Goal: Find specific page/section: Find specific page/section

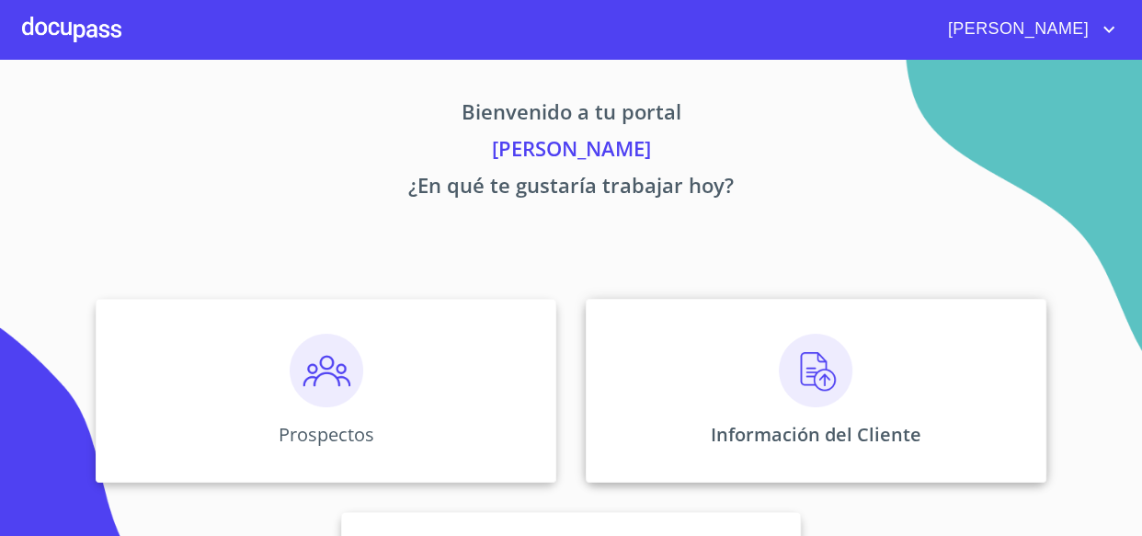
click at [805, 369] on img at bounding box center [816, 371] width 74 height 74
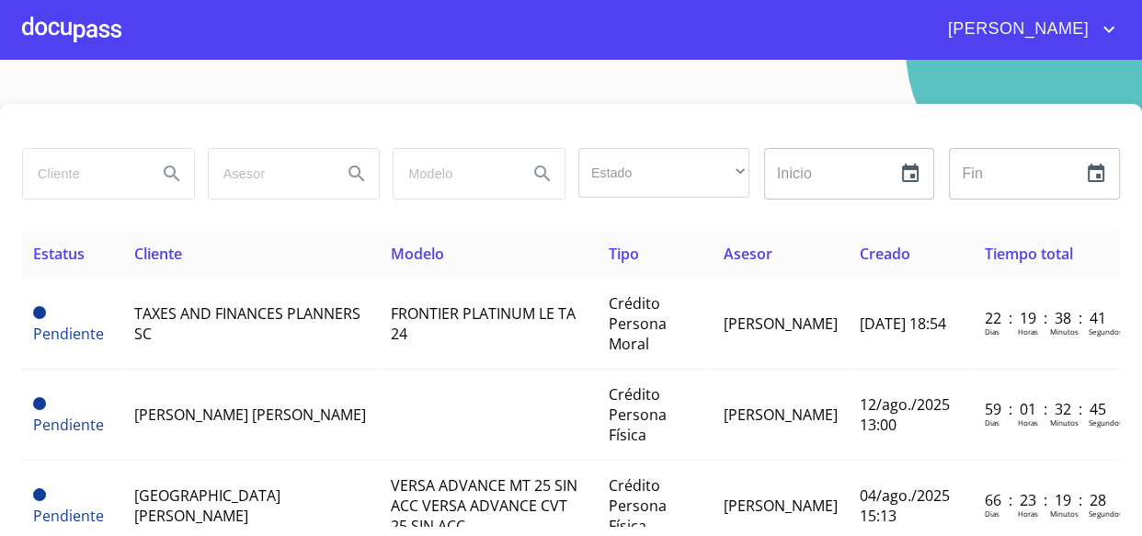
click at [67, 175] on input "search" at bounding box center [83, 174] width 120 height 50
type input "[PERSON_NAME] [PERSON_NAME]"
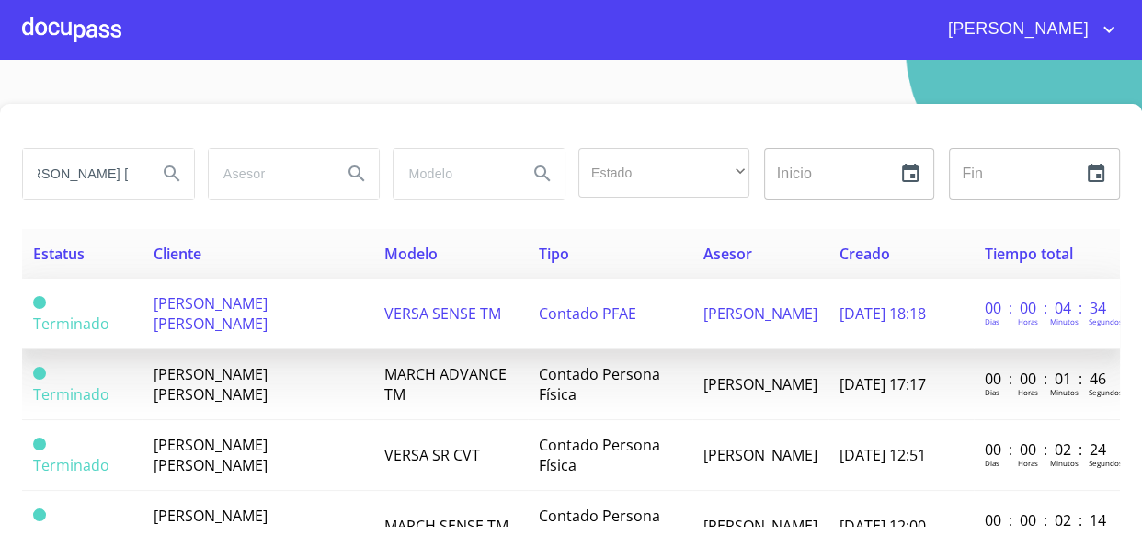
scroll to position [0, 0]
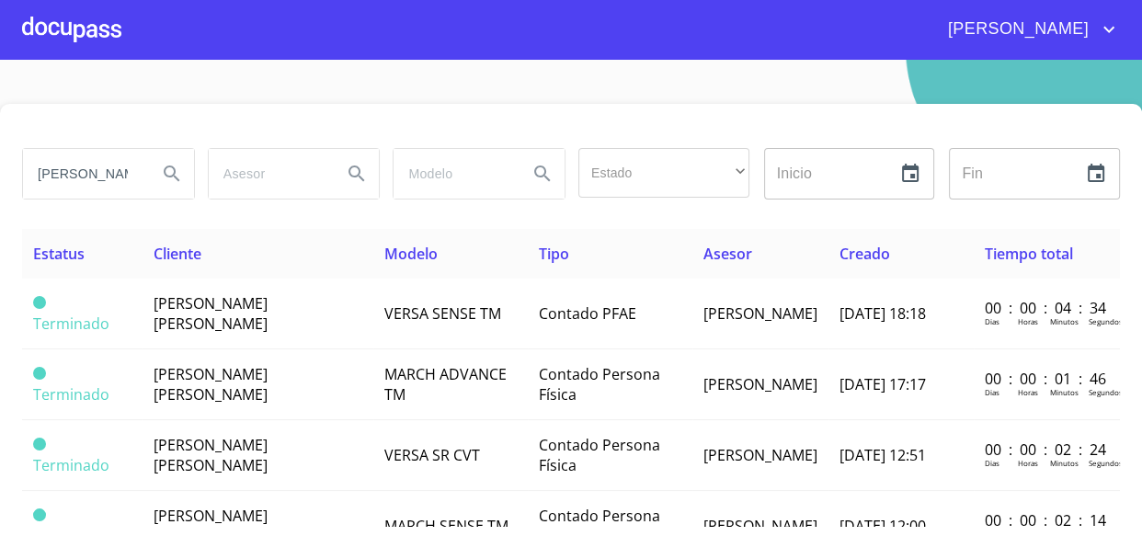
drag, startPoint x: 255, startPoint y: 295, endPoint x: 133, endPoint y: 248, distance: 130.1
click at [196, 273] on table "Estatus Cliente Modelo Tipo Asesor Creado Tiempo total Terminado [PERSON_NAME] …" at bounding box center [571, 501] width 1098 height 545
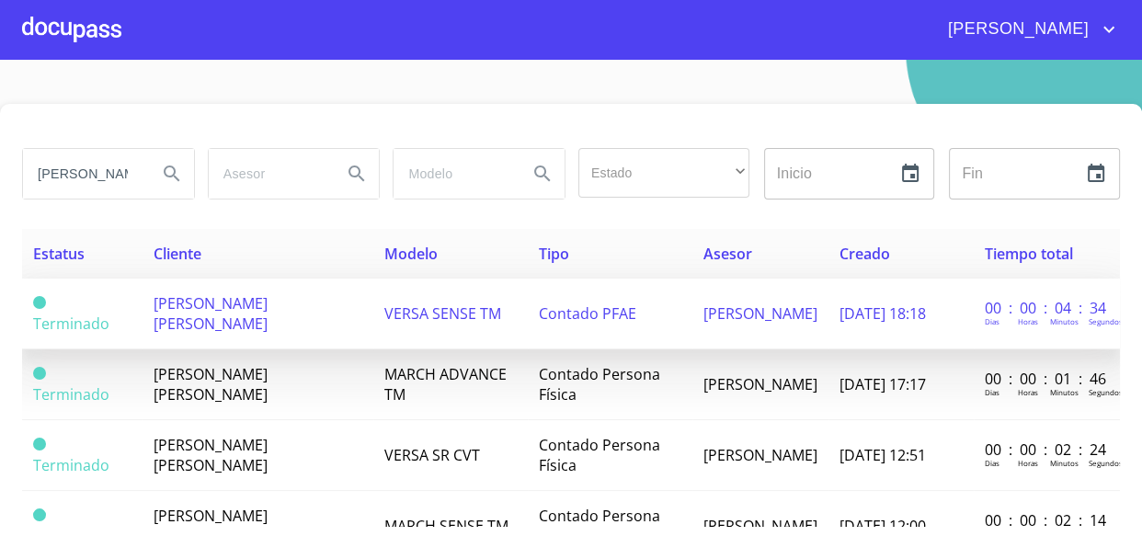
click at [340, 330] on td "[PERSON_NAME] [PERSON_NAME]" at bounding box center [258, 314] width 232 height 71
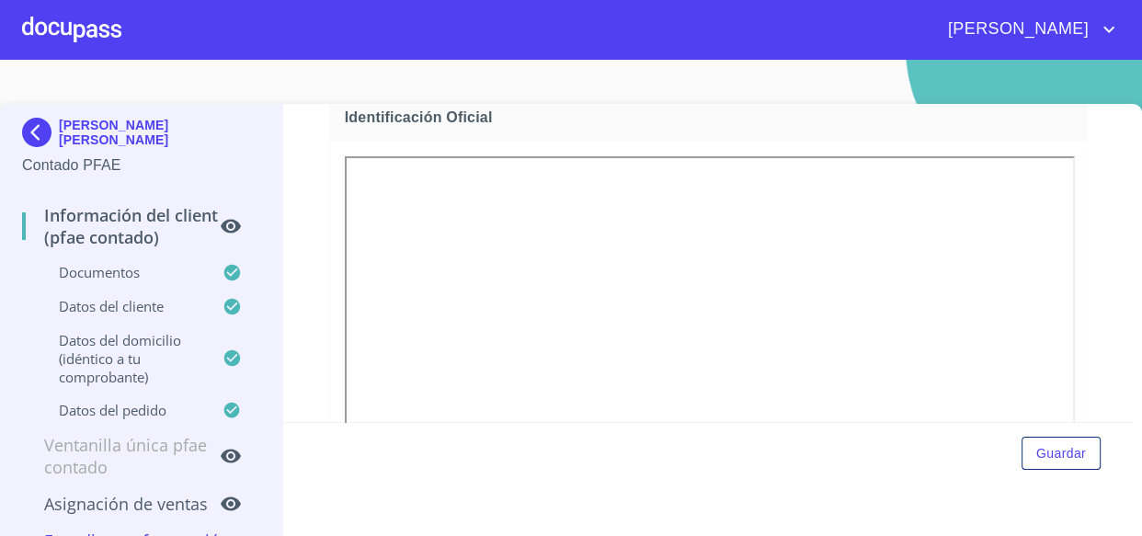
scroll to position [250, 0]
